Goal: Task Accomplishment & Management: Manage account settings

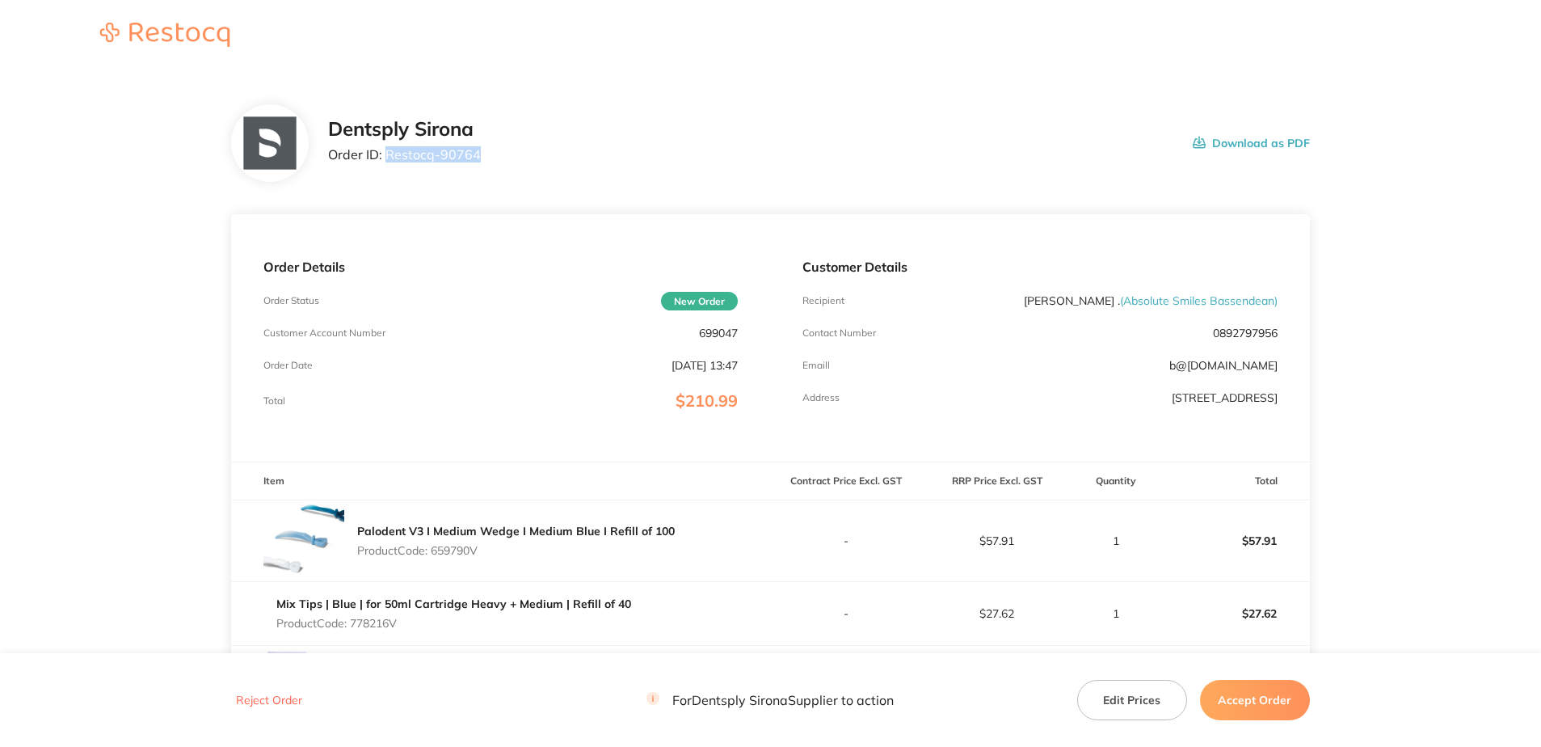
drag, startPoint x: 482, startPoint y: 166, endPoint x: 386, endPoint y: 163, distance: 96.2
click at [386, 163] on div "Dentsply Sirona Order ID: Restocq- 90764 Download as PDF" at bounding box center [819, 143] width 982 height 50
copy p "Restocq- 90764"
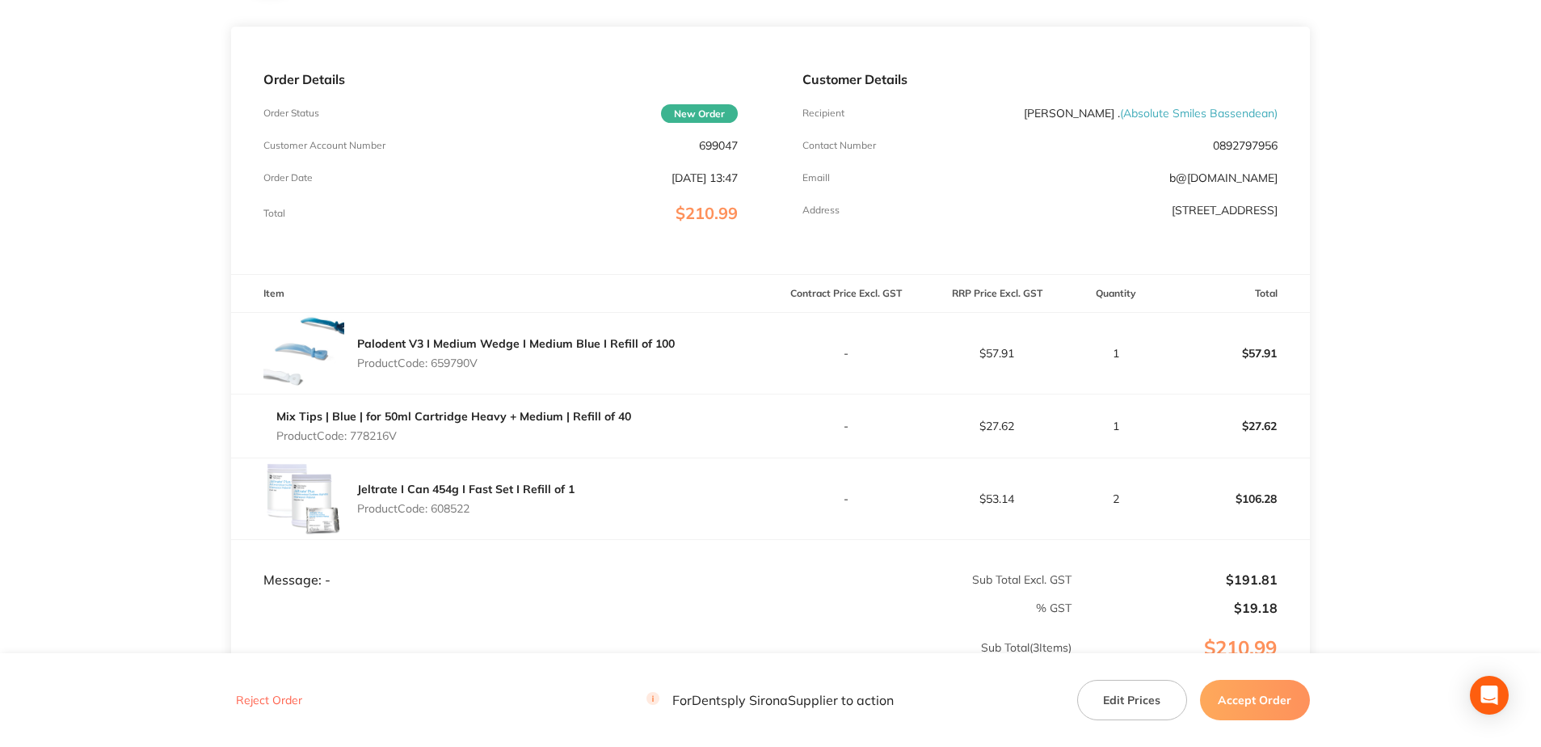
scroll to position [242, 0]
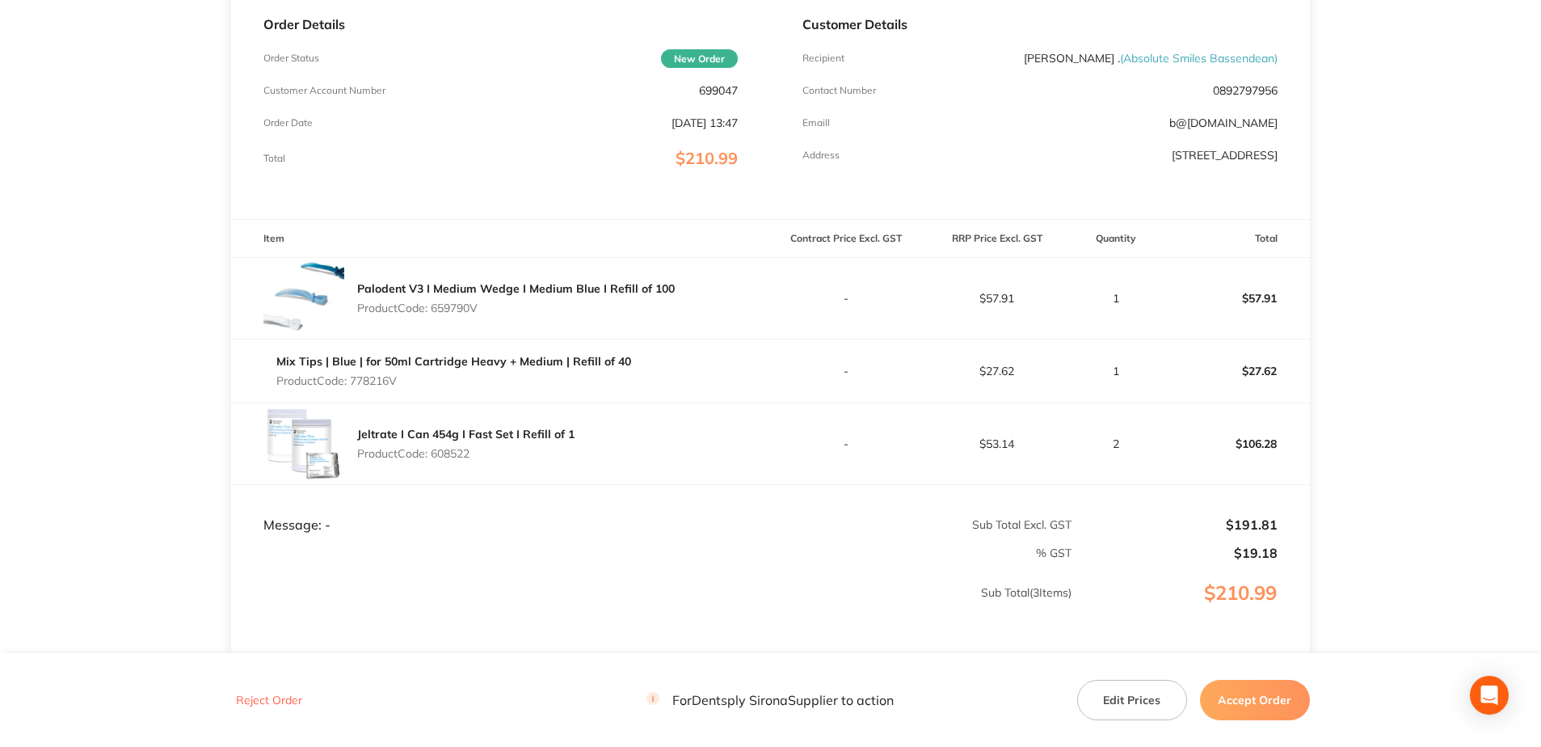
drag, startPoint x: 485, startPoint y: 310, endPoint x: 435, endPoint y: 311, distance: 49.3
click at [435, 311] on p "Product Code: 659790V" at bounding box center [516, 307] width 318 height 13
copy p "659790V"
drag, startPoint x: 393, startPoint y: 384, endPoint x: 354, endPoint y: 384, distance: 38.8
click at [354, 384] on p "Product Code: 778216V" at bounding box center [453, 380] width 355 height 13
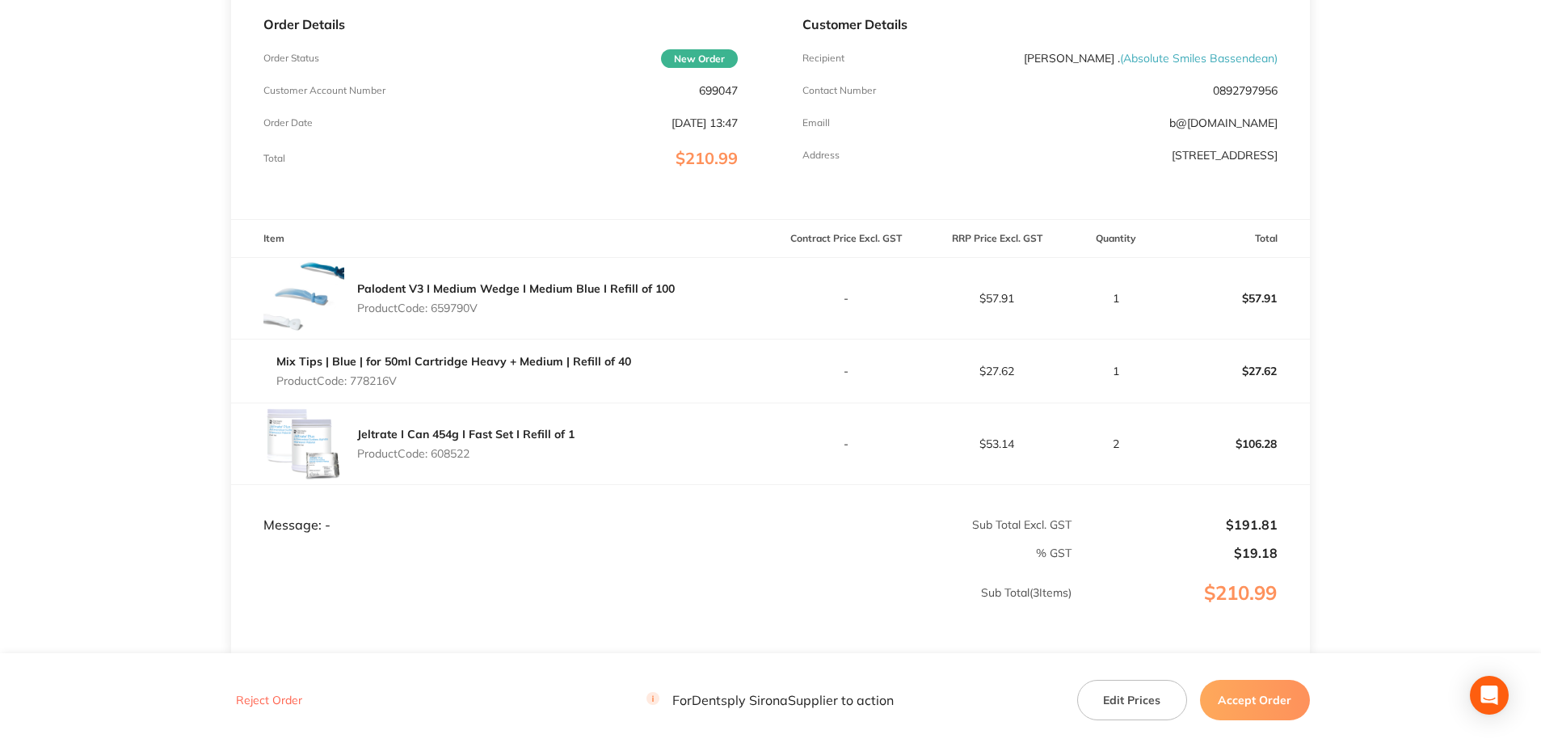
copy p "778216V"
drag, startPoint x: 477, startPoint y: 458, endPoint x: 434, endPoint y: 457, distance: 43.6
click at [434, 457] on p "Product Code: 608522" at bounding box center [465, 453] width 217 height 13
copy p "608522"
click at [1246, 694] on button "Accept Order" at bounding box center [1255, 699] width 110 height 40
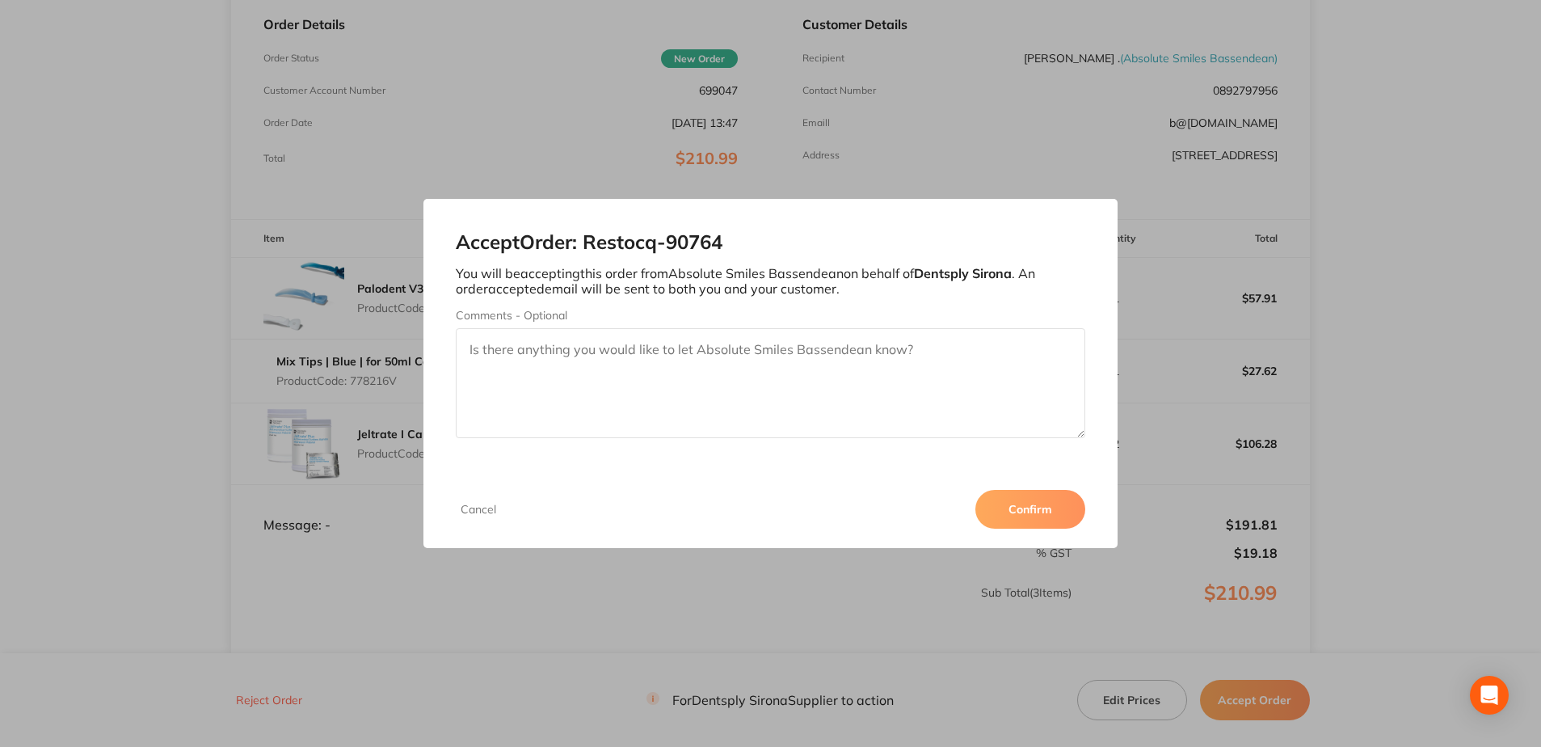
click at [1024, 510] on button "Confirm" at bounding box center [1030, 509] width 110 height 39
